Goal: Find specific page/section: Find specific page/section

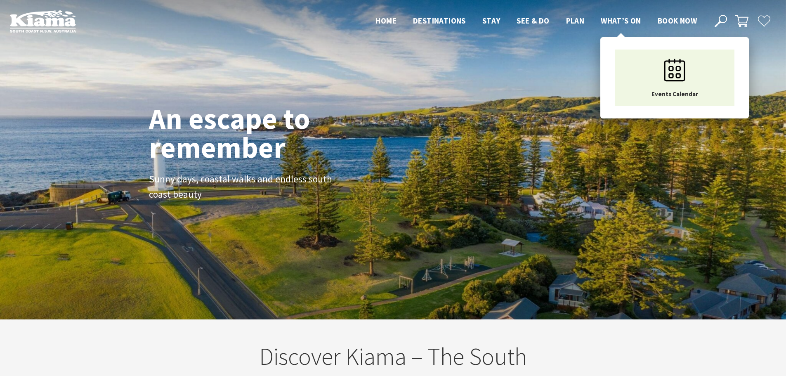
click at [619, 16] on span "What’s On" at bounding box center [621, 21] width 40 height 10
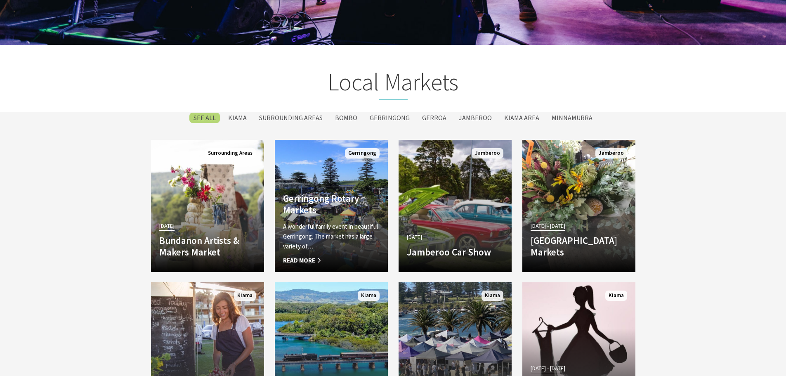
scroll to position [1321, 0]
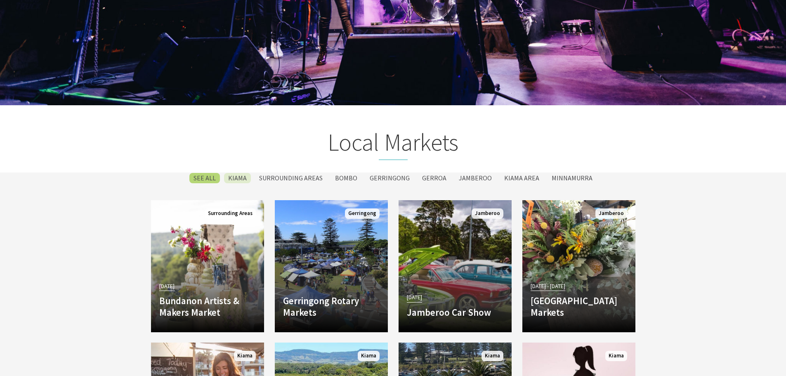
click at [248, 176] on label "Kiama" at bounding box center [237, 178] width 27 height 10
click at [0, 0] on input "Kiama" at bounding box center [0, 0] width 0 height 0
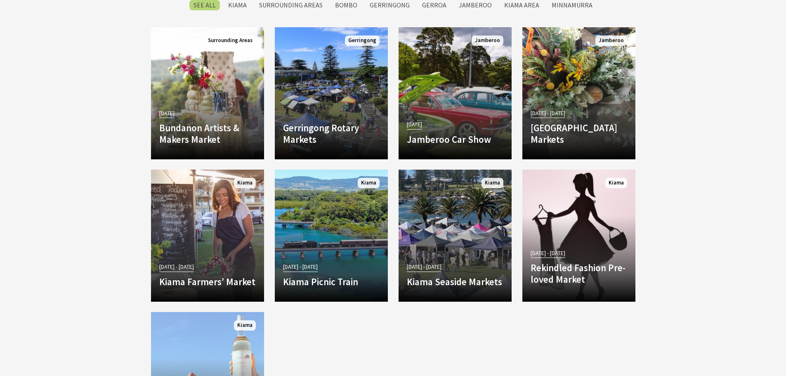
scroll to position [1491, 0]
